Goal: Find specific page/section: Find specific page/section

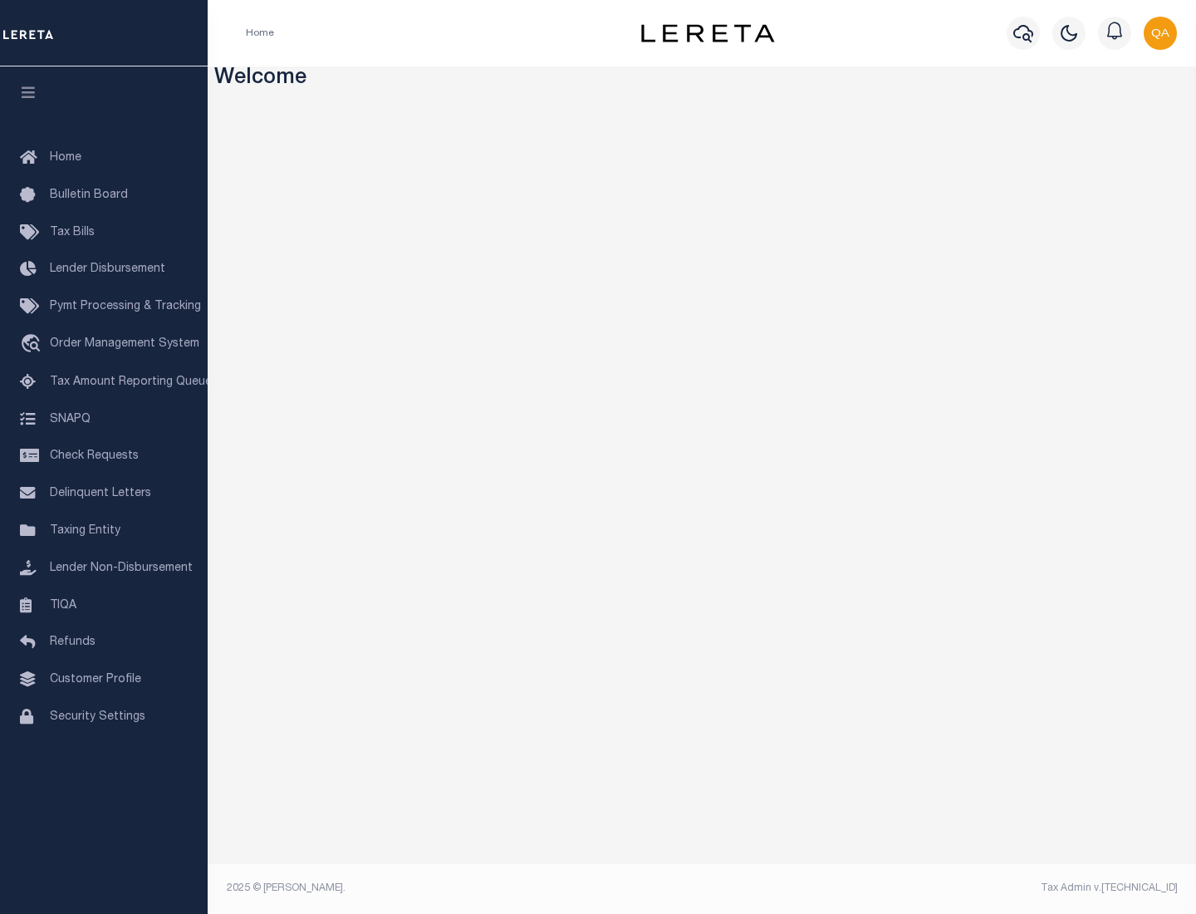
click at [104, 456] on span "Check Requests" at bounding box center [94, 456] width 89 height 12
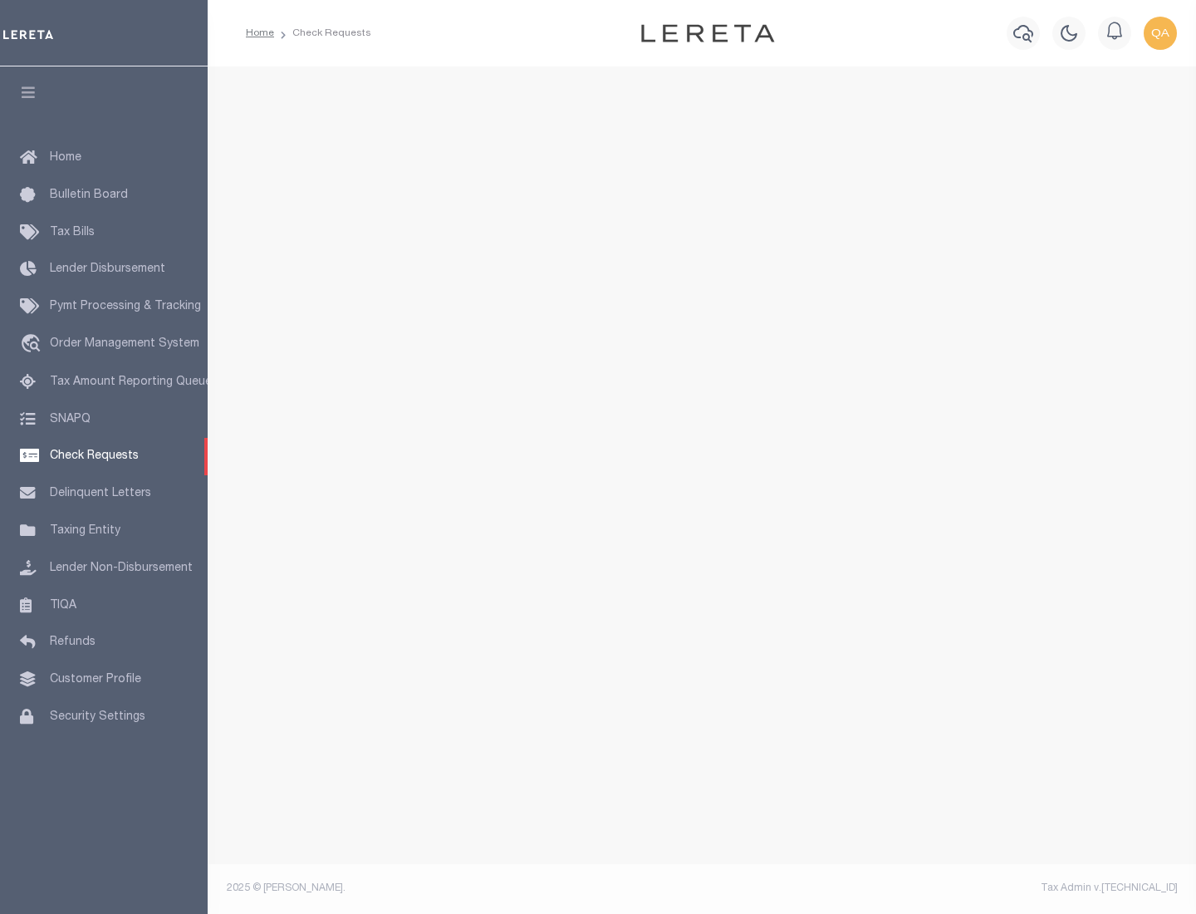
select select "50"
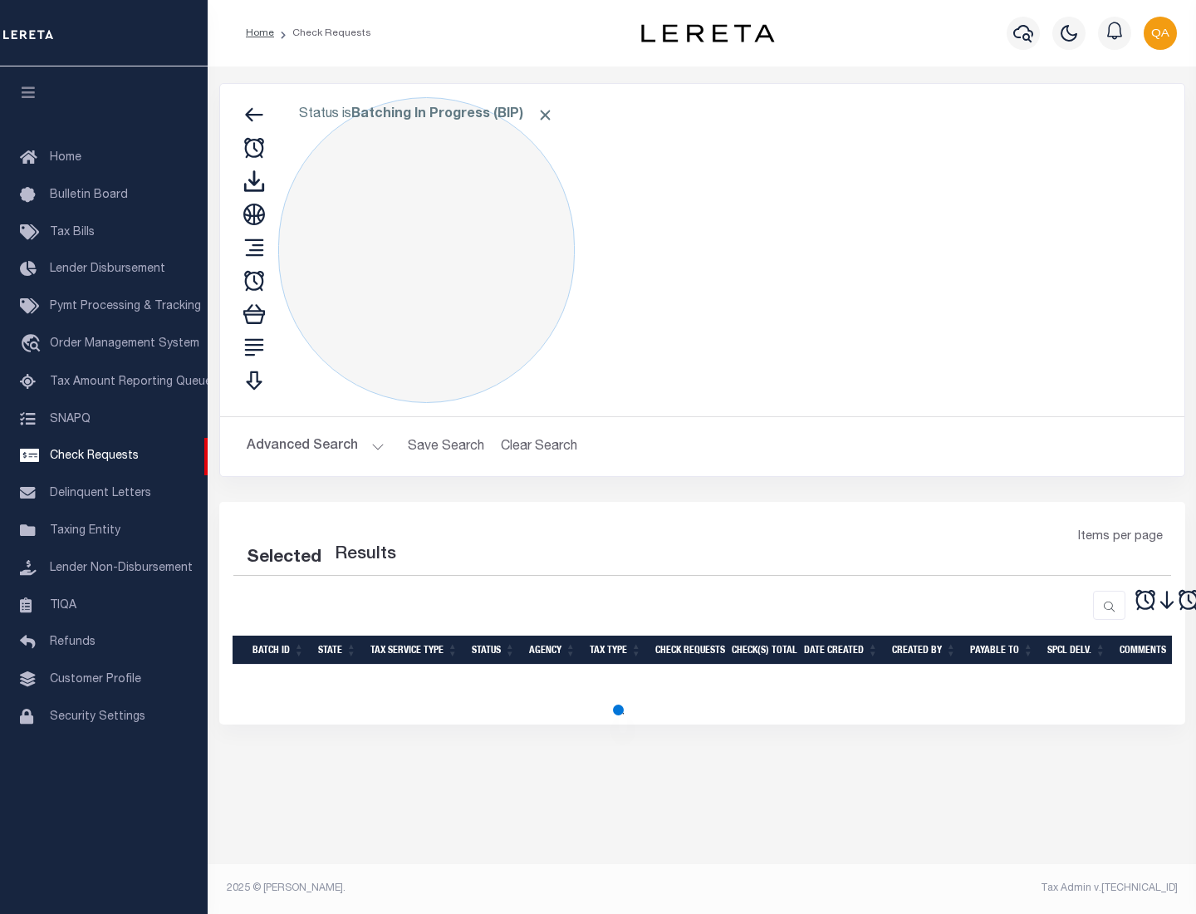
select select "50"
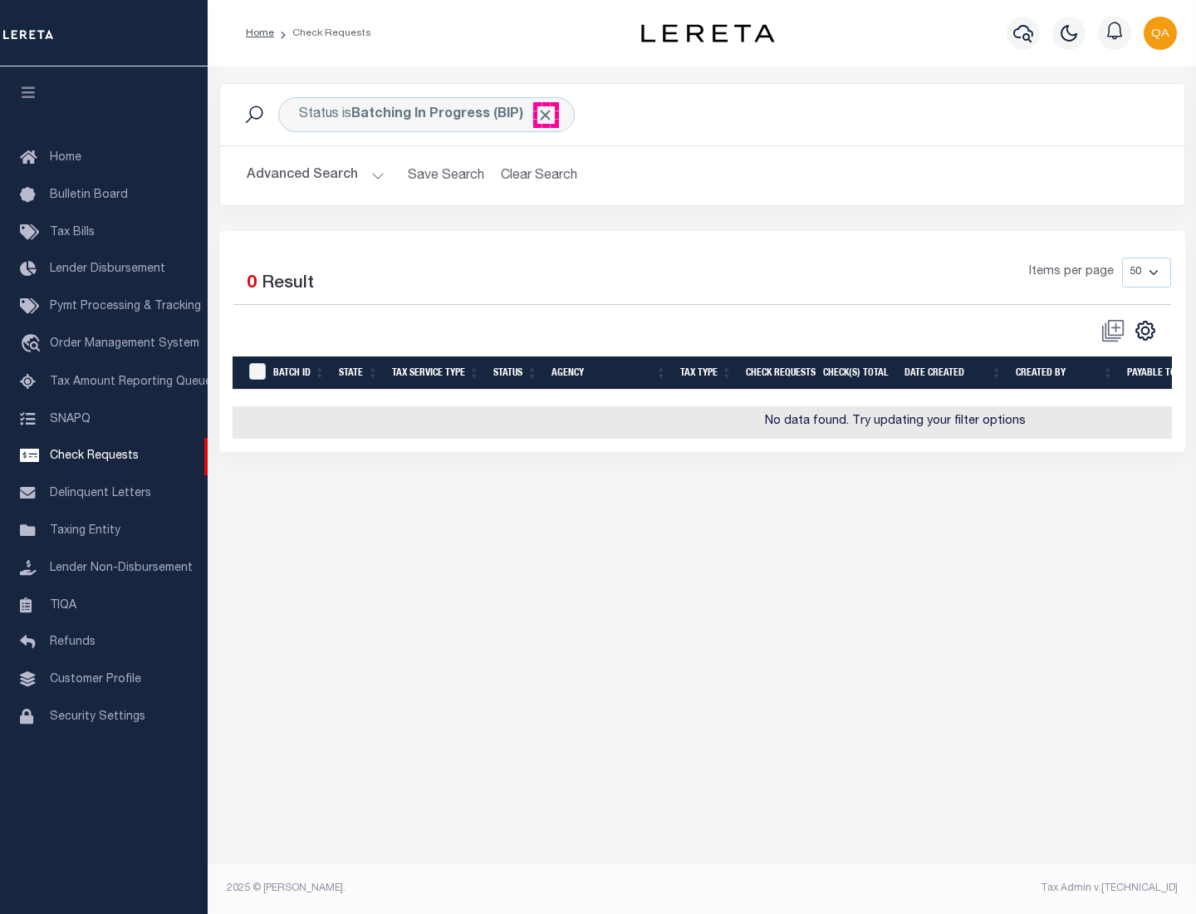
click at [546, 115] on span "Click to Remove" at bounding box center [544, 114] width 17 height 17
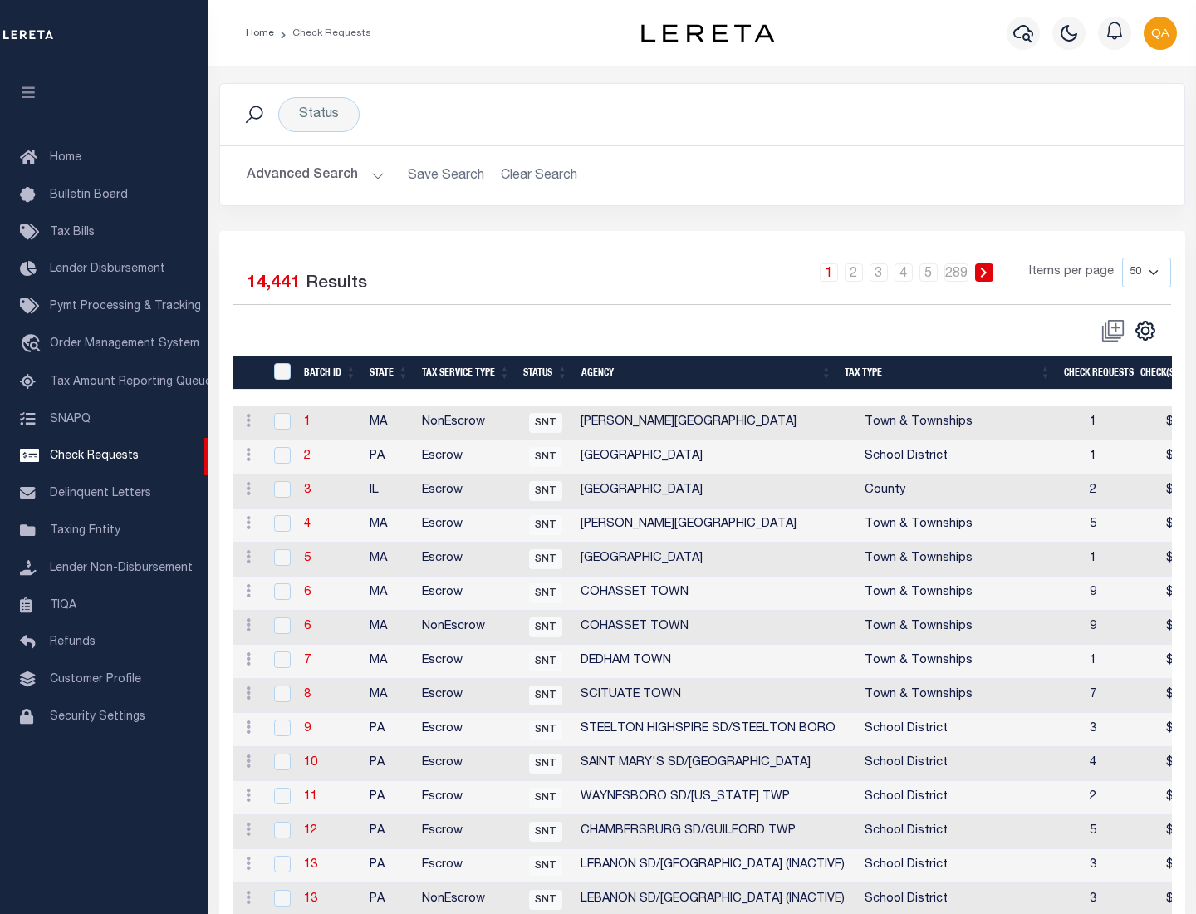
scroll to position [801, 0]
